Goal: Transaction & Acquisition: Purchase product/service

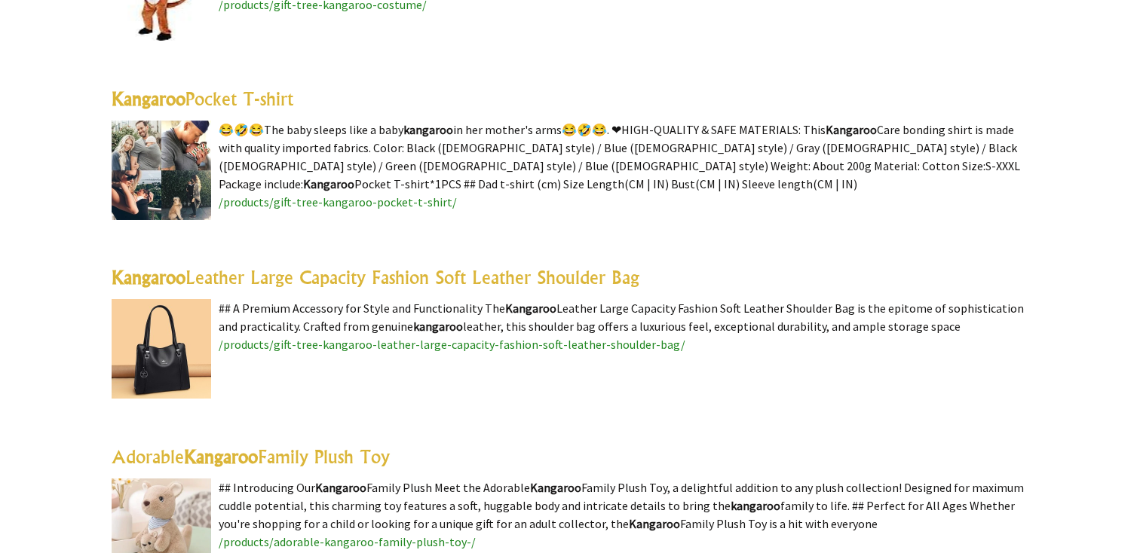
scroll to position [776, 0]
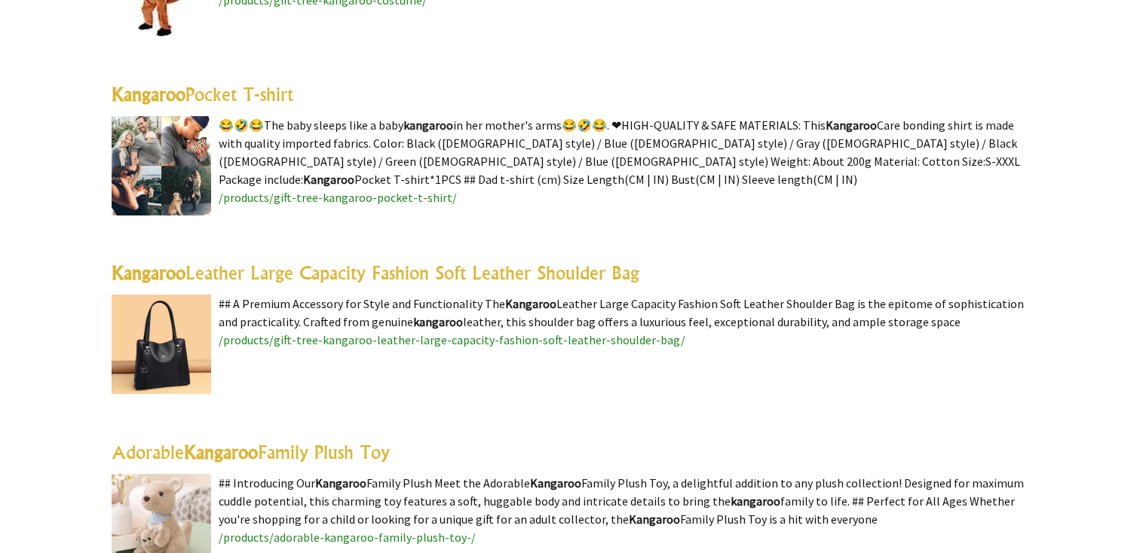
click at [198, 146] on img at bounding box center [162, 166] width 100 height 100
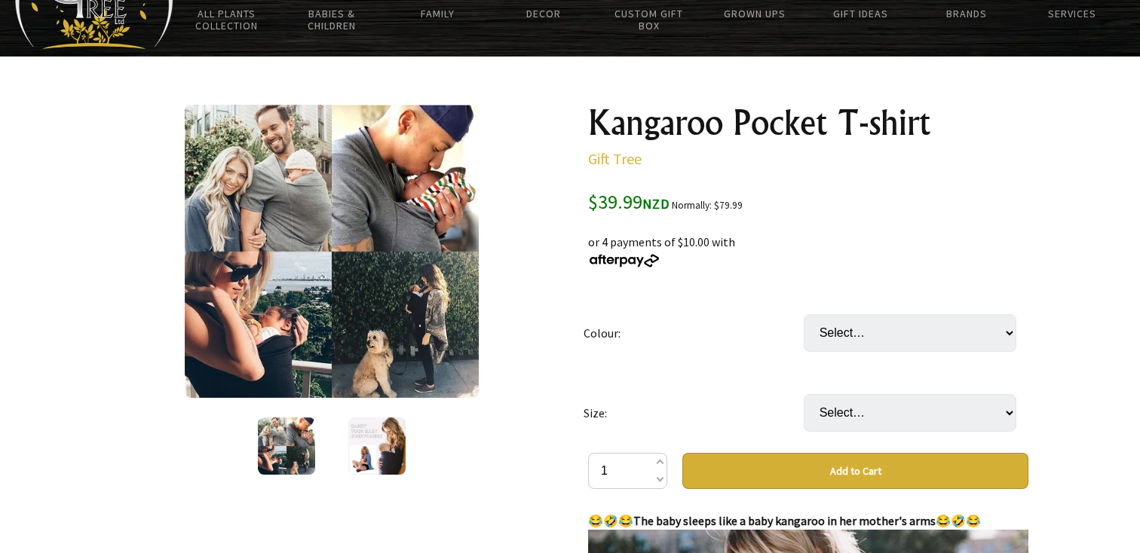
scroll to position [142, 0]
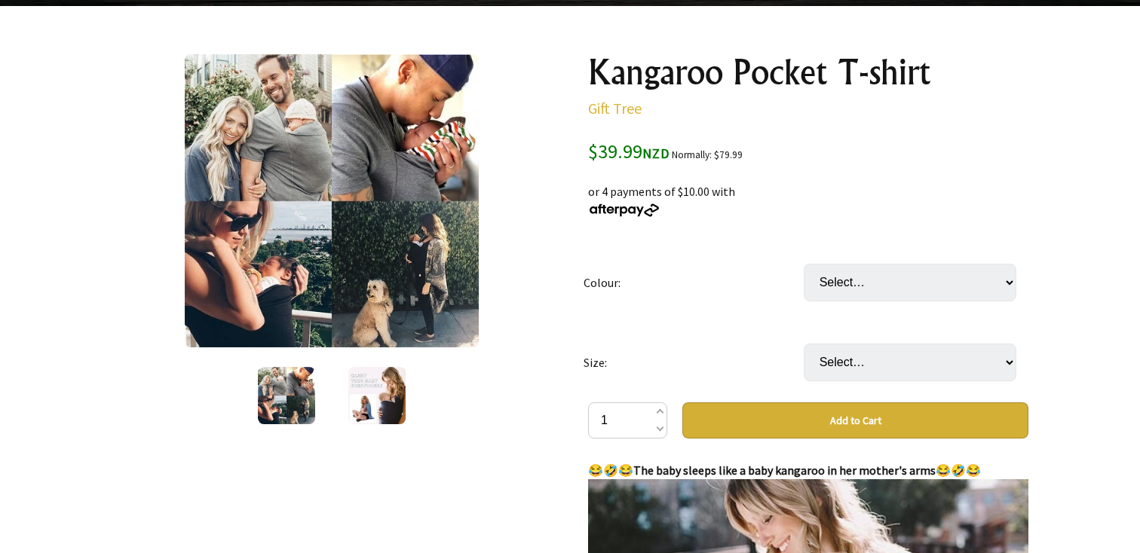
click at [289, 379] on img at bounding box center [286, 395] width 57 height 57
click at [363, 208] on img at bounding box center [331, 200] width 293 height 293
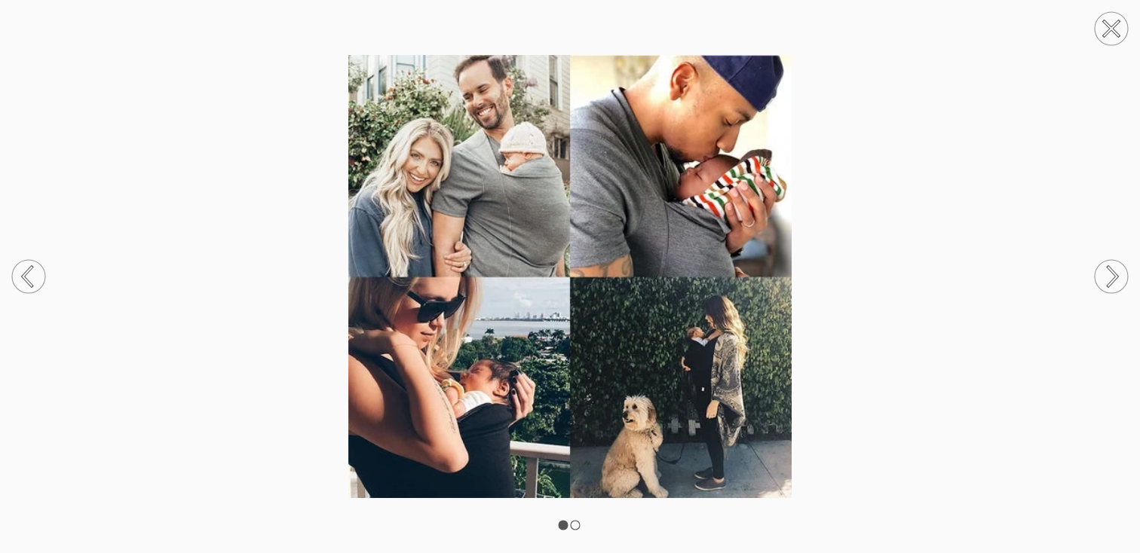
click at [250, 293] on img at bounding box center [570, 276] width 1140 height 443
click at [1107, 17] on circle at bounding box center [1111, 28] width 33 height 33
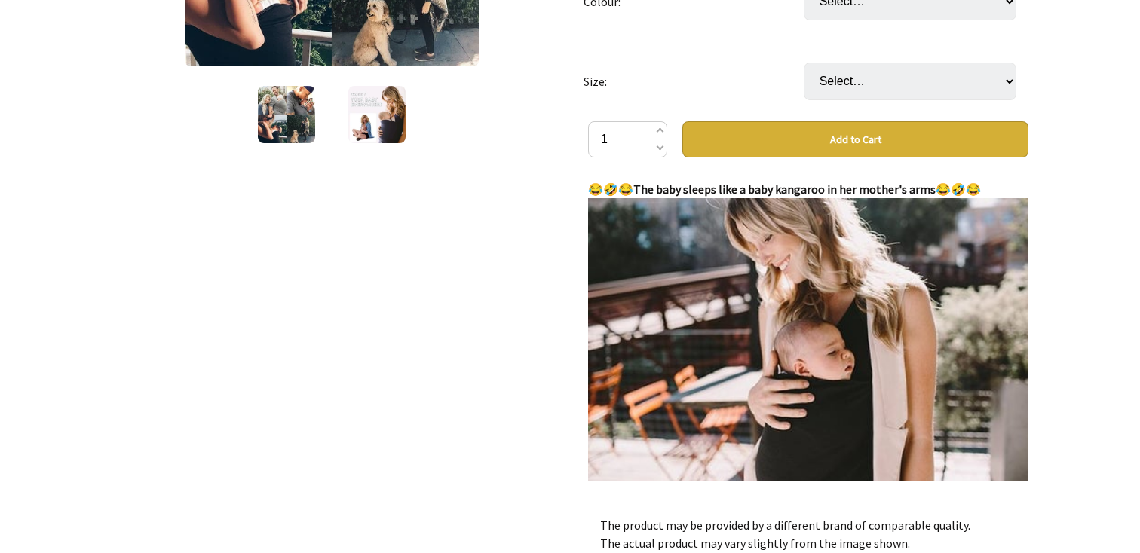
scroll to position [127, 0]
